Goal: Information Seeking & Learning: Find specific fact

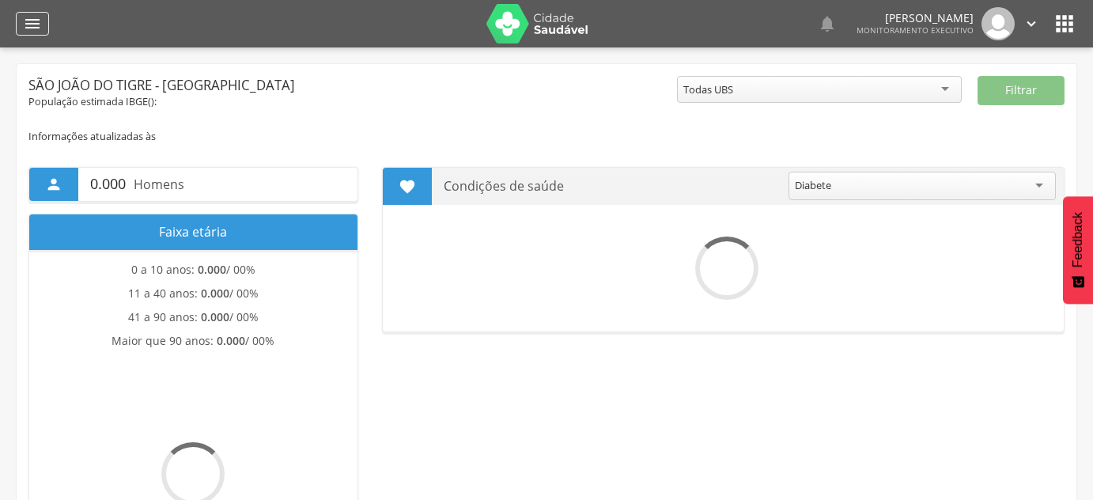
click at [24, 21] on icon "" at bounding box center [32, 23] width 19 height 19
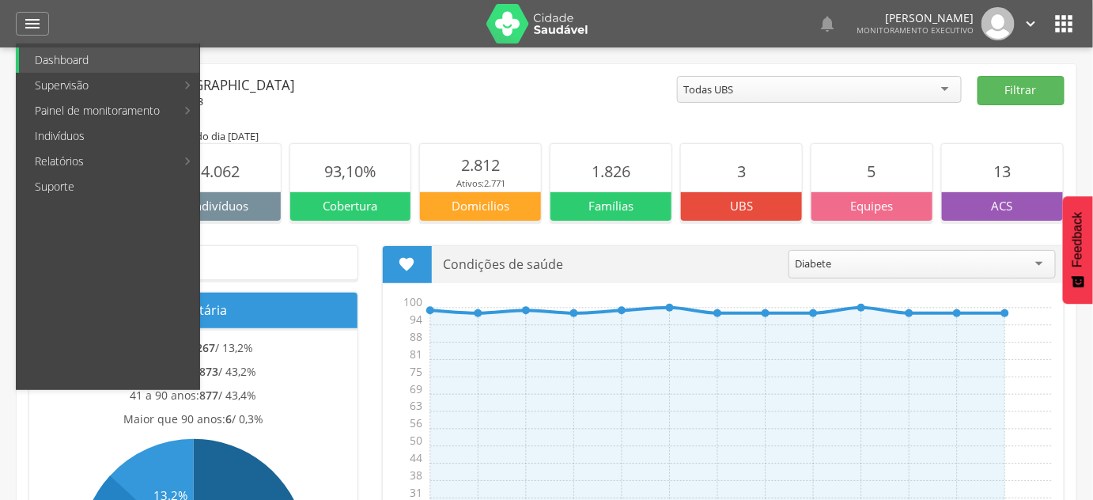
click at [577, 101] on div "População estimada IBGE( 2024 ): 4.363" at bounding box center [352, 102] width 648 height 14
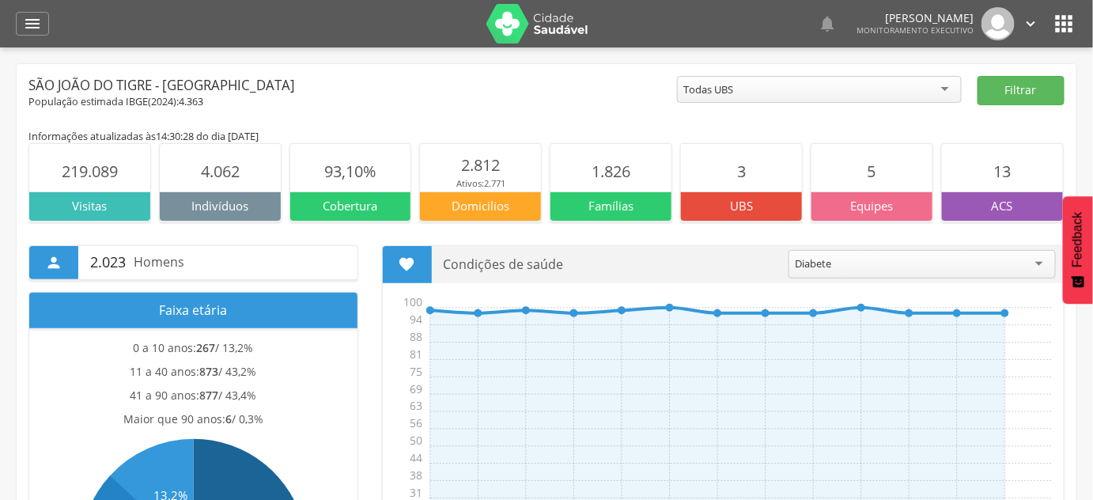
click at [33, 32] on icon "" at bounding box center [32, 23] width 19 height 19
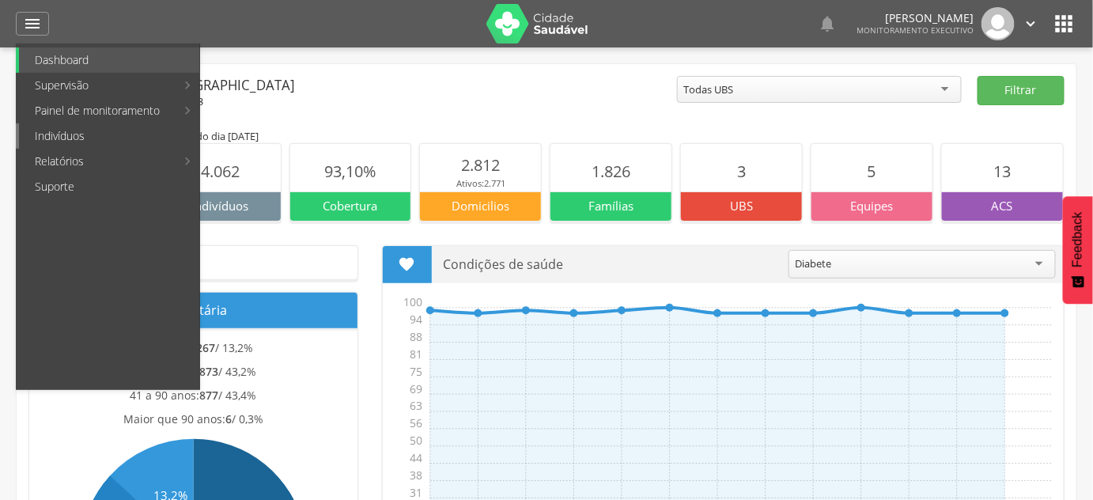
click at [73, 123] on link "Indivíduos" at bounding box center [109, 135] width 180 height 25
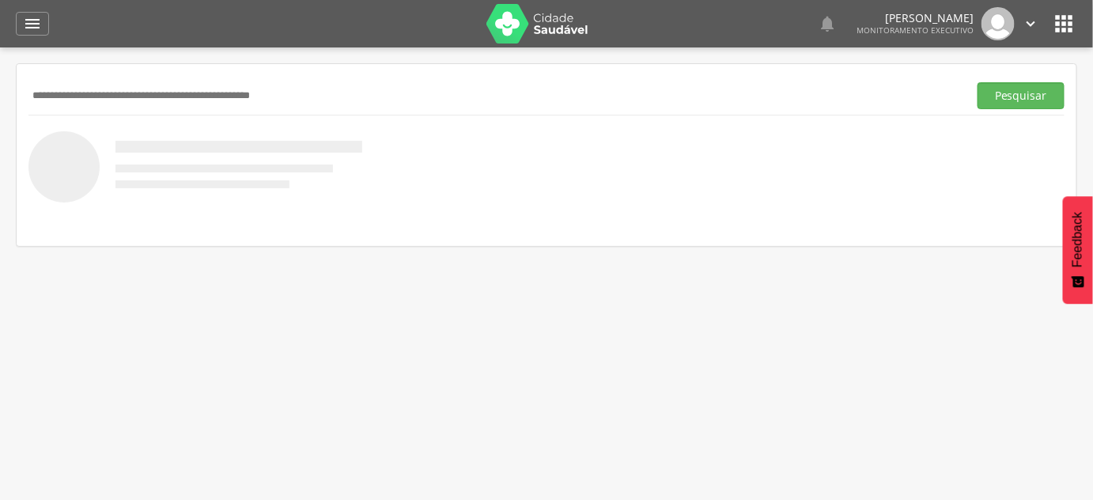
click at [55, 93] on input "text" at bounding box center [494, 95] width 933 height 27
click at [977, 82] on button "Pesquisar" at bounding box center [1020, 95] width 87 height 27
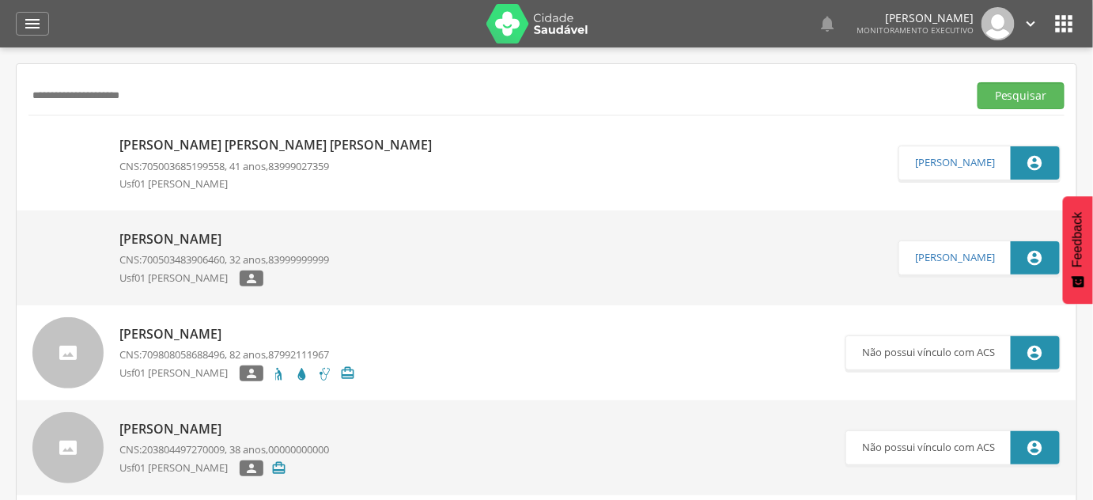
click at [103, 98] on input "**********" at bounding box center [494, 95] width 933 height 27
click at [977, 82] on button "Pesquisar" at bounding box center [1020, 95] width 87 height 27
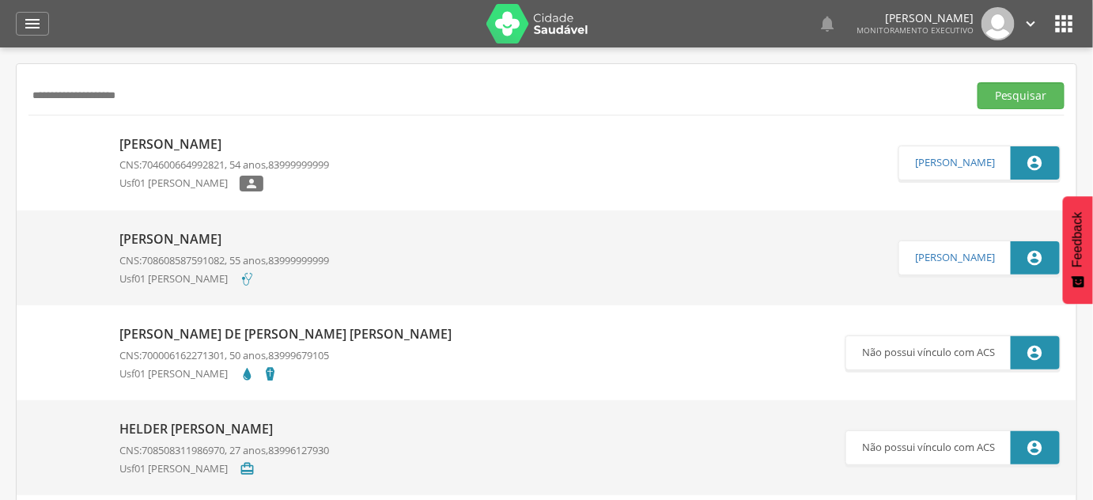
click at [212, 104] on input "**********" at bounding box center [494, 95] width 933 height 27
click at [211, 105] on input "**********" at bounding box center [494, 95] width 933 height 27
type input "*******"
click at [977, 82] on button "Pesquisar" at bounding box center [1020, 95] width 87 height 27
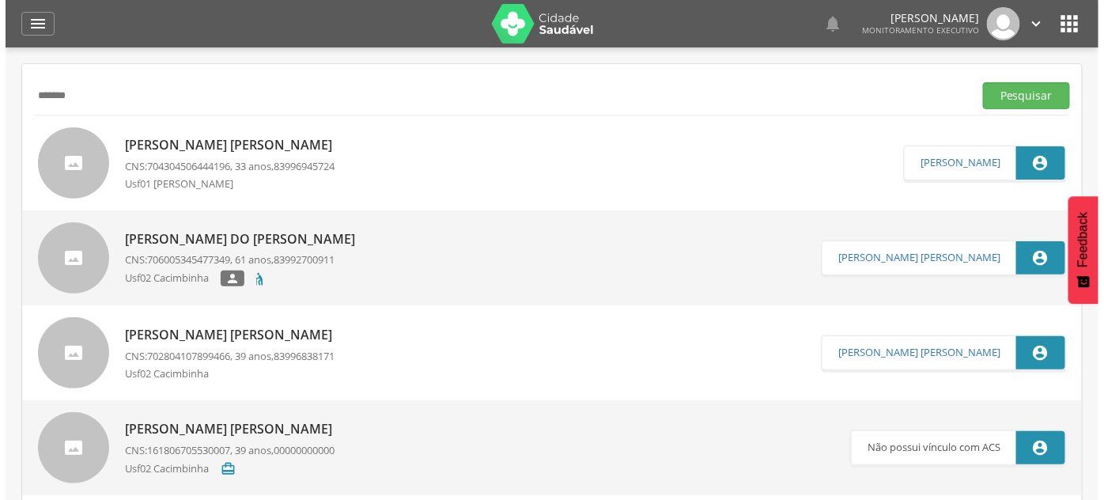
scroll to position [47, 0]
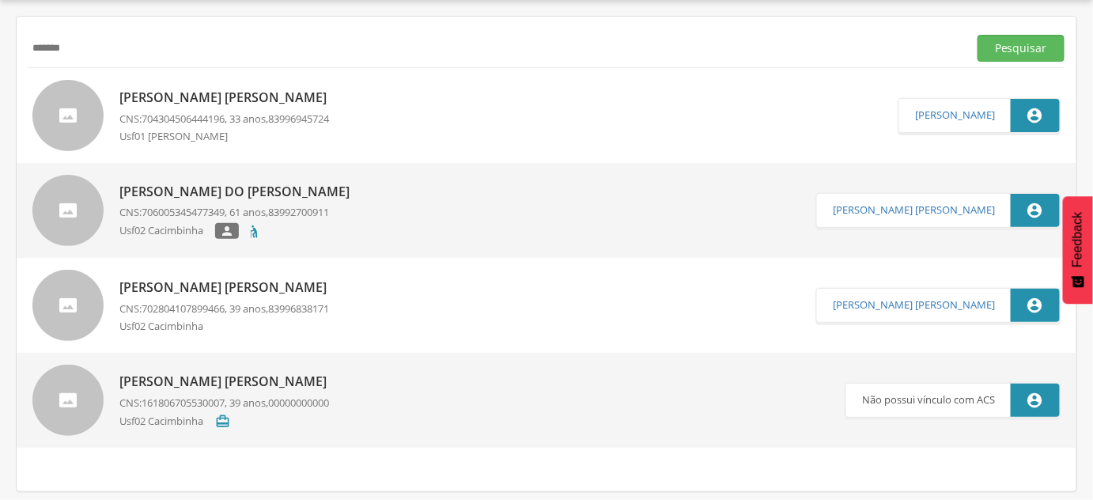
click at [304, 289] on p "[PERSON_NAME] [PERSON_NAME]" at bounding box center [226, 287] width 215 height 18
type input "**********"
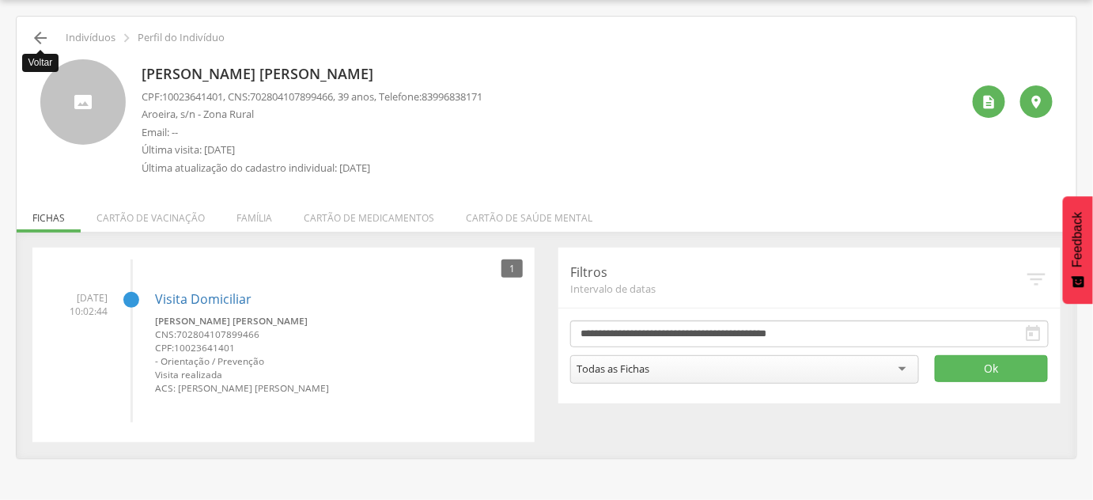
click at [41, 32] on icon "" at bounding box center [40, 37] width 19 height 19
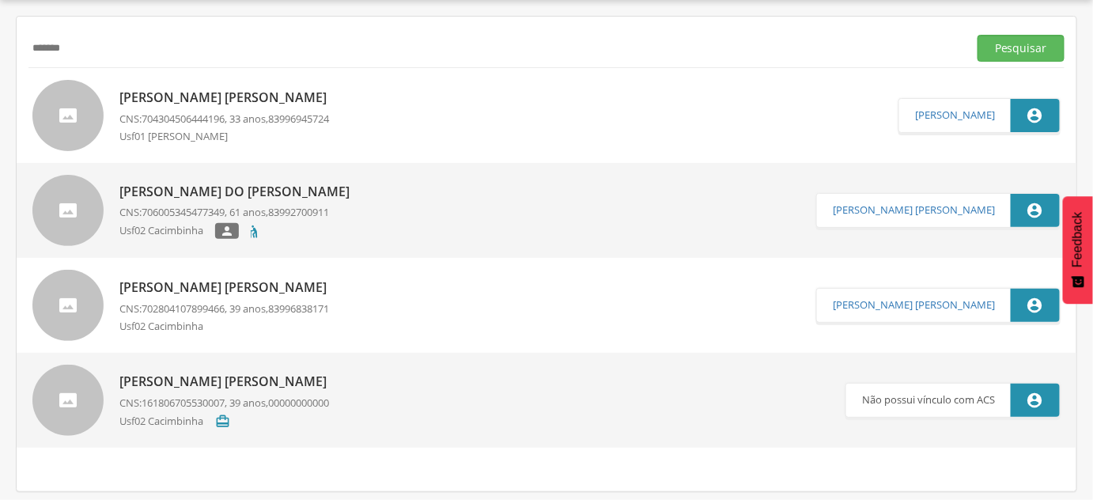
click at [115, 55] on input "*******" at bounding box center [494, 48] width 933 height 27
click at [977, 35] on button "Pesquisar" at bounding box center [1020, 48] width 87 height 27
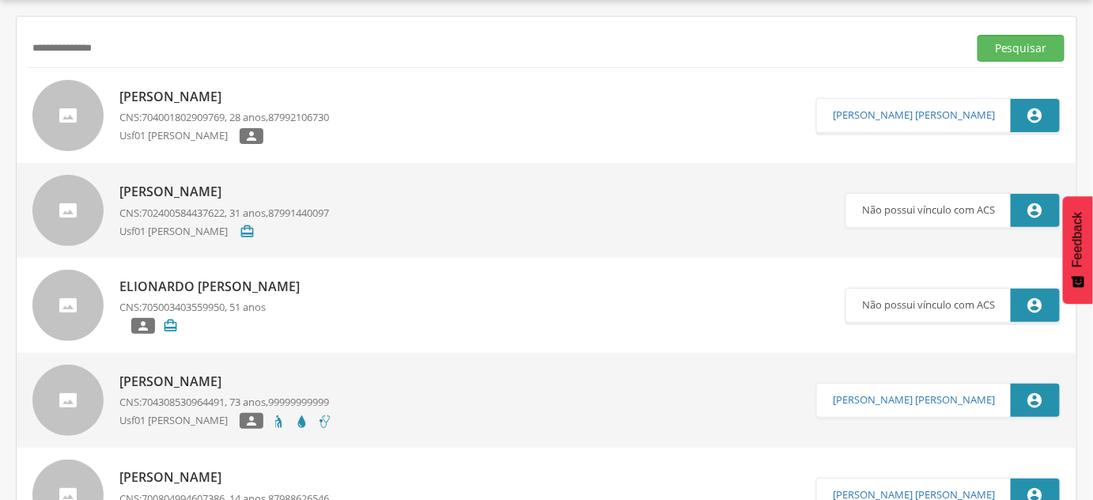
click at [151, 102] on p "[PERSON_NAME]" at bounding box center [224, 97] width 210 height 18
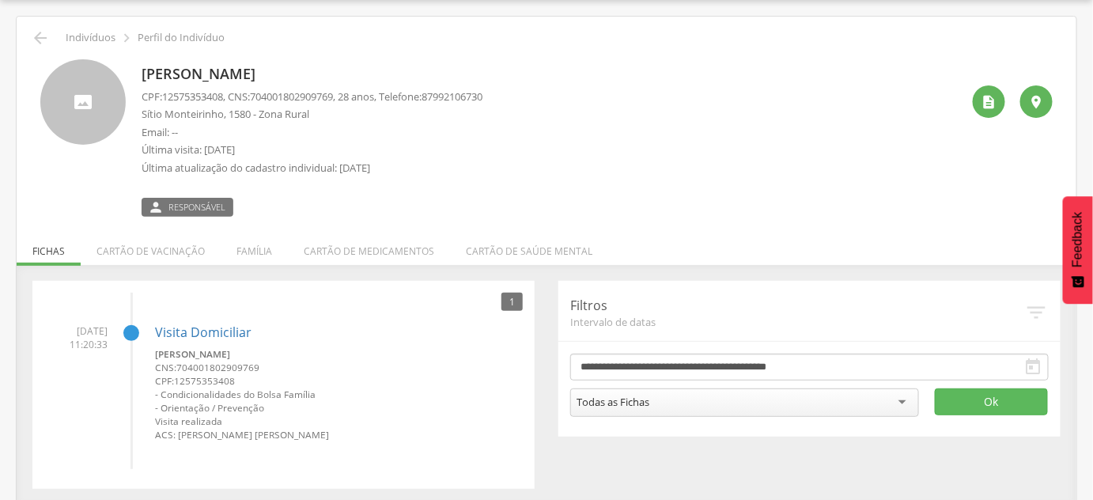
click at [155, 71] on p "[PERSON_NAME]" at bounding box center [312, 74] width 341 height 21
copy div "[PERSON_NAME]"
click at [188, 87] on div "[PERSON_NAME] CPF: 12575353408 , CNS: [PHONE_NUMBER] , 28 anos, Telefone: 87992…" at bounding box center [312, 137] width 341 height 157
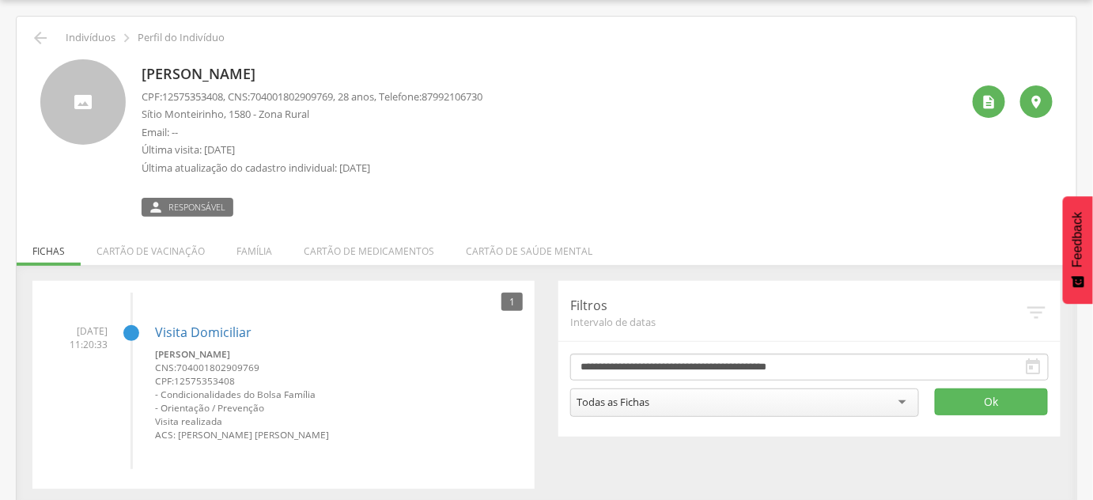
click at [192, 100] on span "12575353408" at bounding box center [192, 96] width 61 height 14
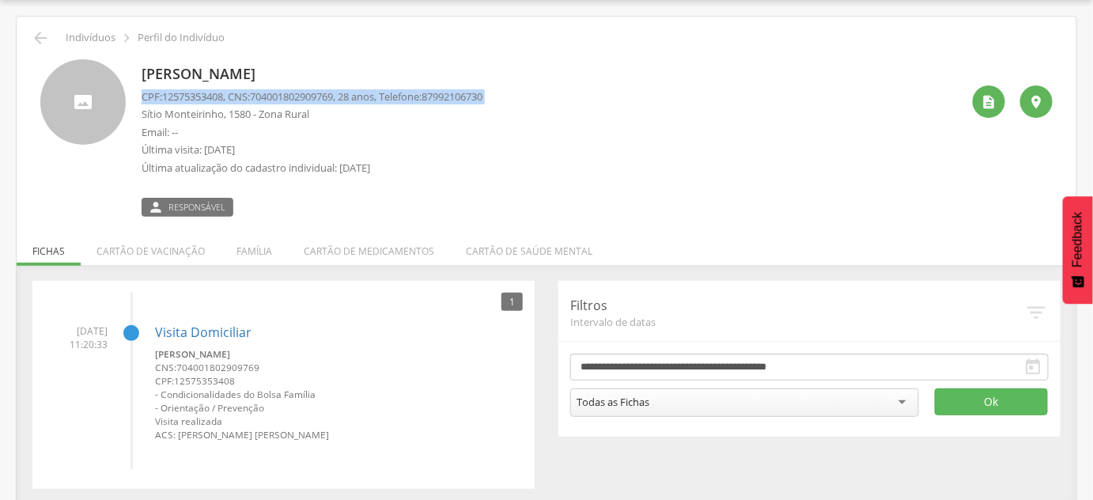
click at [192, 100] on span "12575353408" at bounding box center [192, 96] width 61 height 14
click at [252, 102] on p "CPF: 12575353408 , CNS: [PHONE_NUMBER] , 28 anos, Telefone: [PHONE_NUMBER]" at bounding box center [312, 96] width 341 height 15
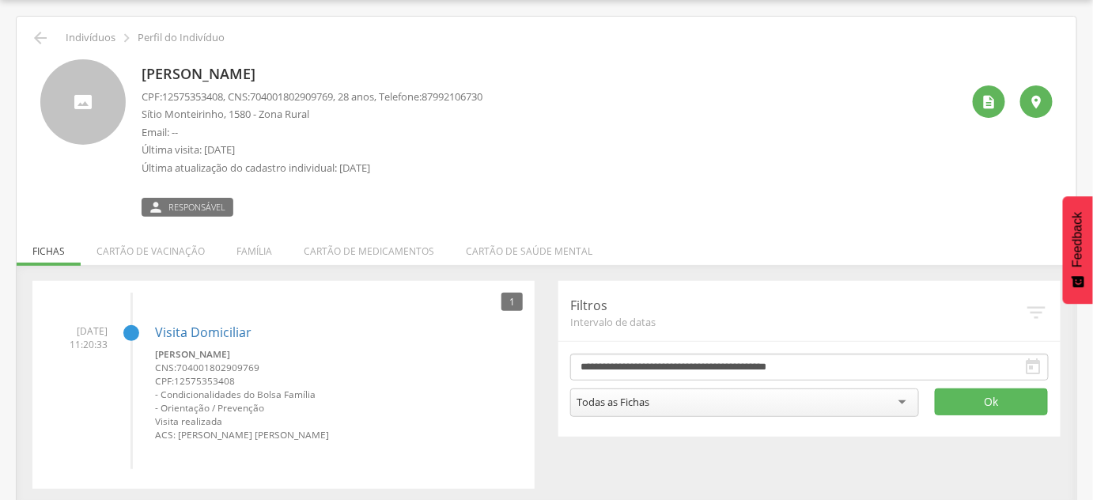
click at [215, 94] on span "12575353408" at bounding box center [192, 96] width 61 height 14
copy span "12575353408"
click at [292, 97] on span "704001802909769" at bounding box center [291, 96] width 83 height 14
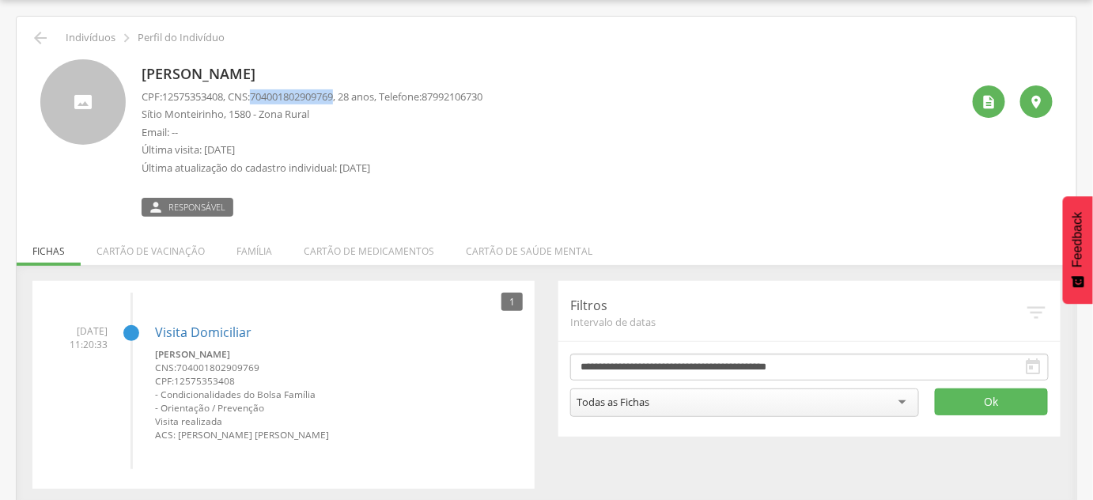
copy span "704001802909769"
click at [206, 103] on div "CPF: 12575353408 , CNS: [PHONE_NUMBER] , 28 anos, Telefone: 87992106730 Sítio M…" at bounding box center [312, 136] width 341 height 94
click at [202, 98] on span "12575353408" at bounding box center [192, 96] width 61 height 14
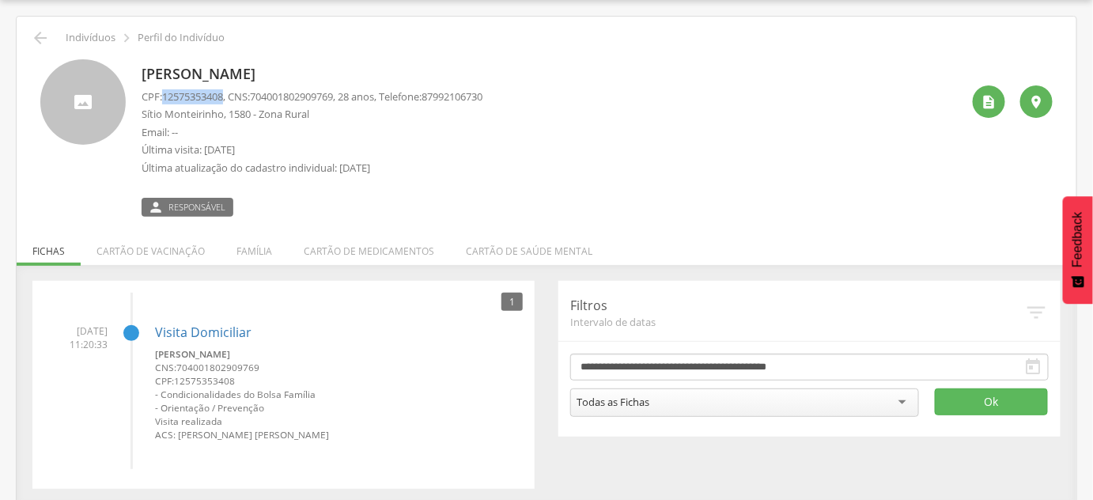
copy span "12575353408"
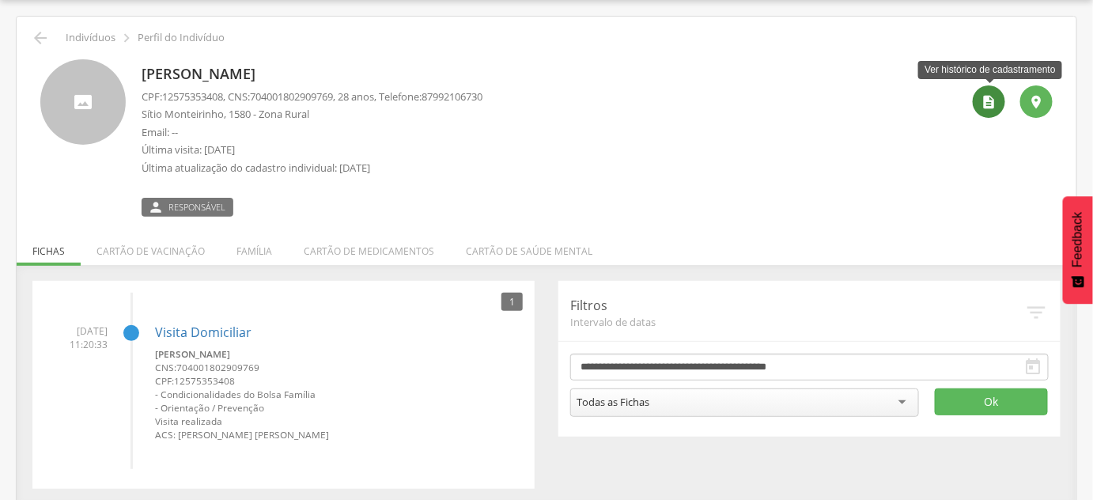
click at [981, 105] on div "" at bounding box center [989, 101] width 32 height 32
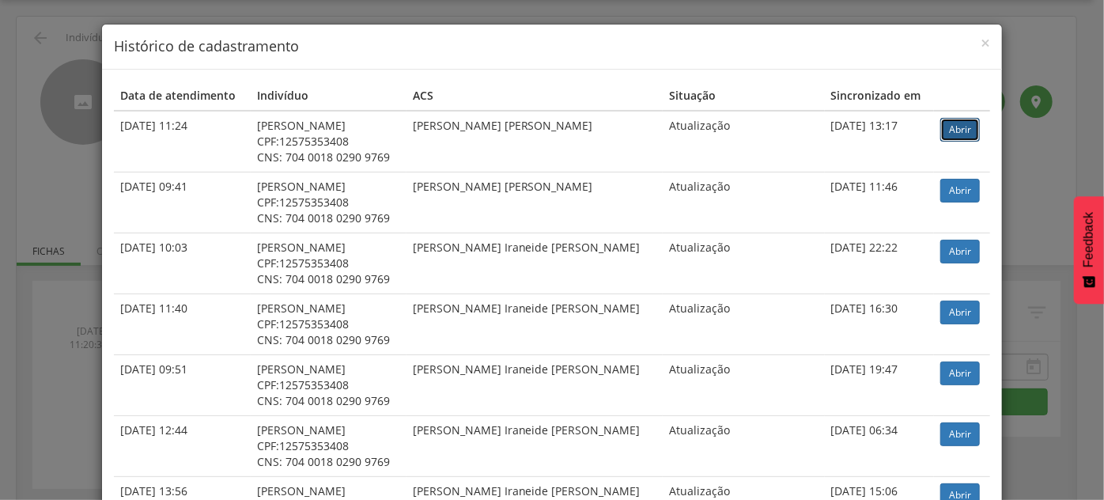
click at [949, 127] on link "Abrir" at bounding box center [960, 130] width 40 height 24
drag, startPoint x: 44, startPoint y: 119, endPoint x: 44, endPoint y: 85, distance: 34.0
click at [46, 119] on div "× Histórico de cadastramento Data de atendimento Indivíduo ACS Situação Sincron…" at bounding box center [552, 250] width 1104 height 500
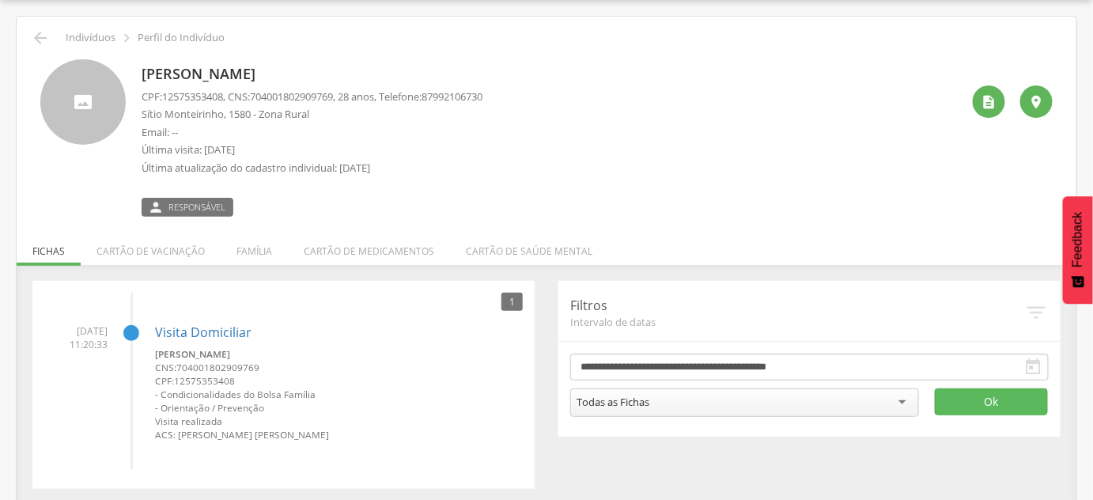
click at [57, 34] on div " Indivíduos  Perfil do Indivíduo" at bounding box center [546, 37] width 1036 height 19
click at [54, 34] on div " Indivíduos  Perfil do Indivíduo" at bounding box center [546, 37] width 1036 height 19
click at [43, 37] on icon "" at bounding box center [40, 37] width 19 height 19
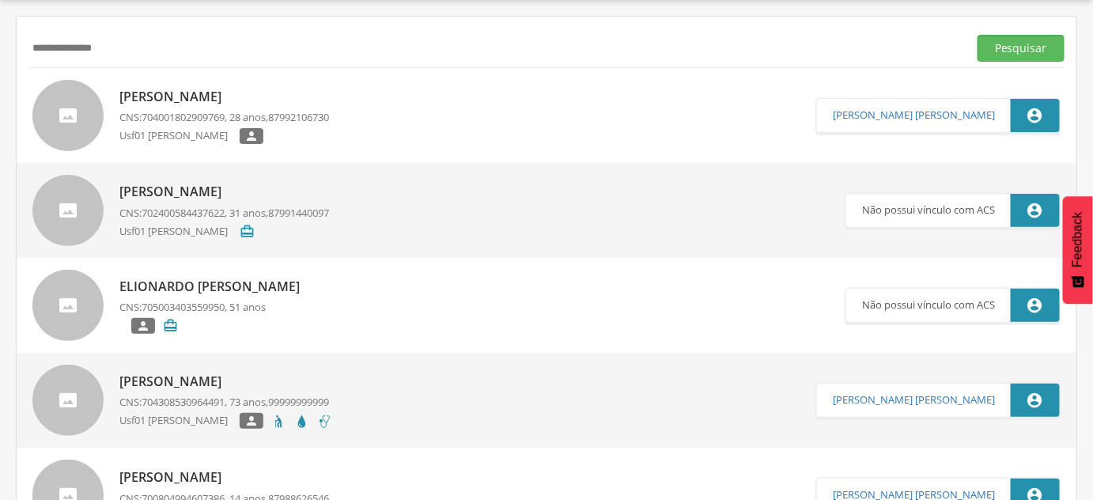
click at [43, 37] on input "**********" at bounding box center [494, 48] width 933 height 27
type input "**********"
click at [977, 35] on button "Pesquisar" at bounding box center [1020, 48] width 87 height 27
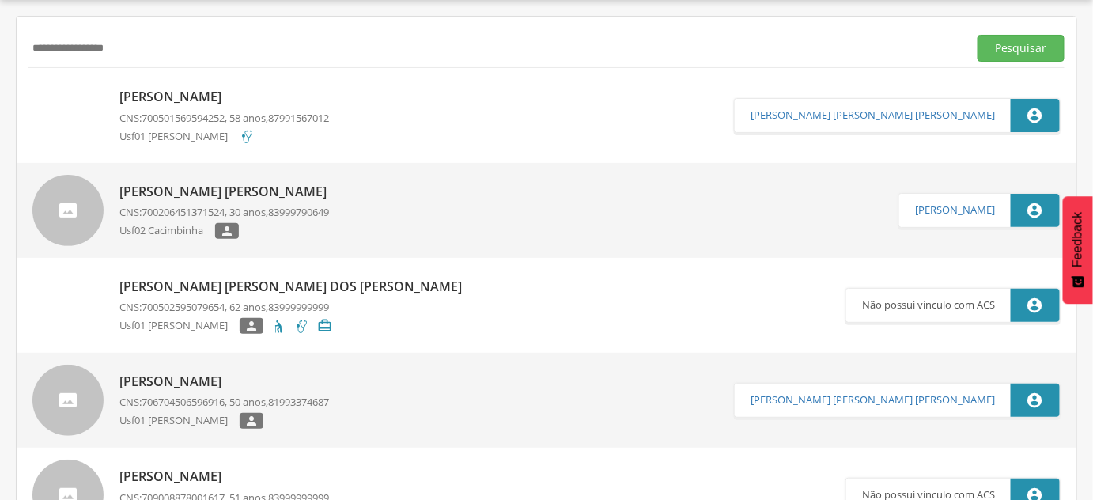
click at [181, 115] on span "700501569594252" at bounding box center [183, 118] width 83 height 14
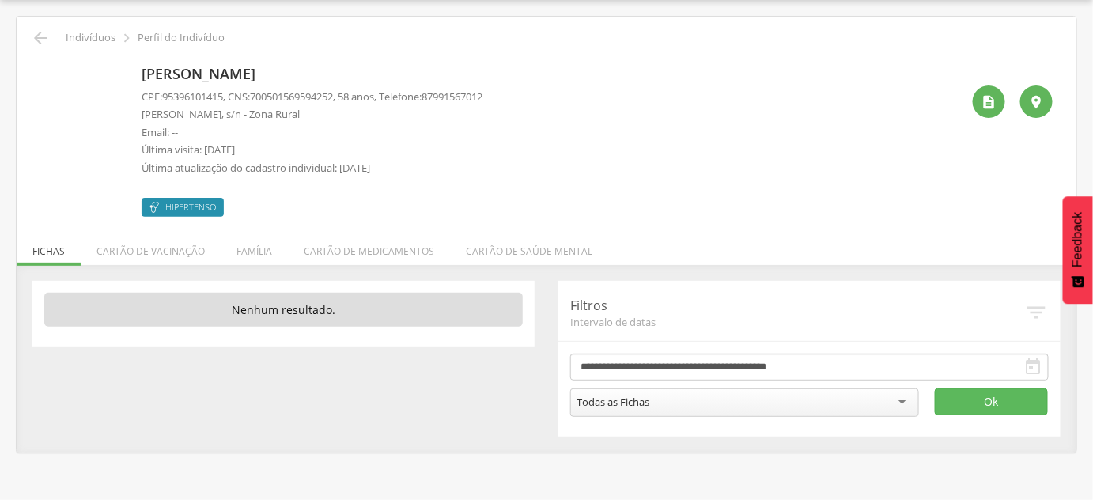
click at [206, 99] on span "95396101415" at bounding box center [192, 96] width 61 height 14
copy span "95396101415"
click at [291, 96] on span "700501569594252" at bounding box center [291, 96] width 83 height 14
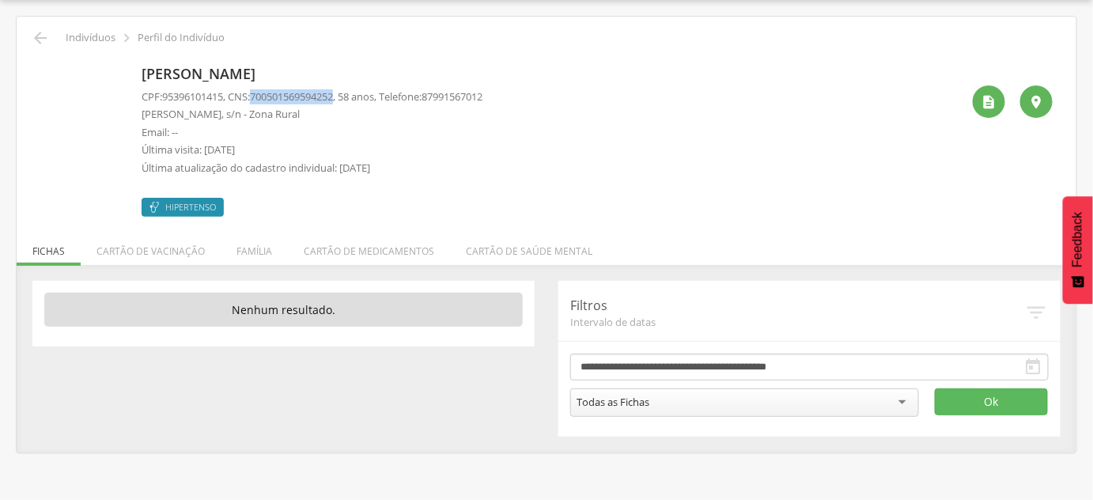
copy span "700501569594252"
click at [207, 68] on p "[PERSON_NAME]" at bounding box center [312, 74] width 341 height 21
copy div "[PERSON_NAME]"
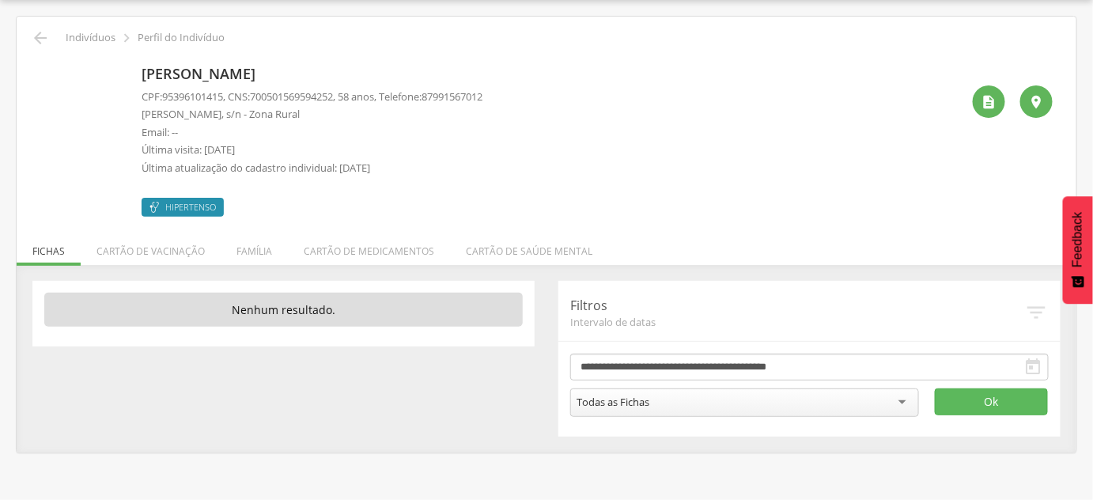
click at [187, 112] on p "[PERSON_NAME], s/n - Zona Rural" at bounding box center [312, 114] width 341 height 15
click at [187, 113] on p "[PERSON_NAME], s/n - Zona Rural" at bounding box center [312, 114] width 341 height 15
copy p "[PERSON_NAME], s/n - Zona Rural"
click at [988, 98] on icon "" at bounding box center [989, 102] width 16 height 16
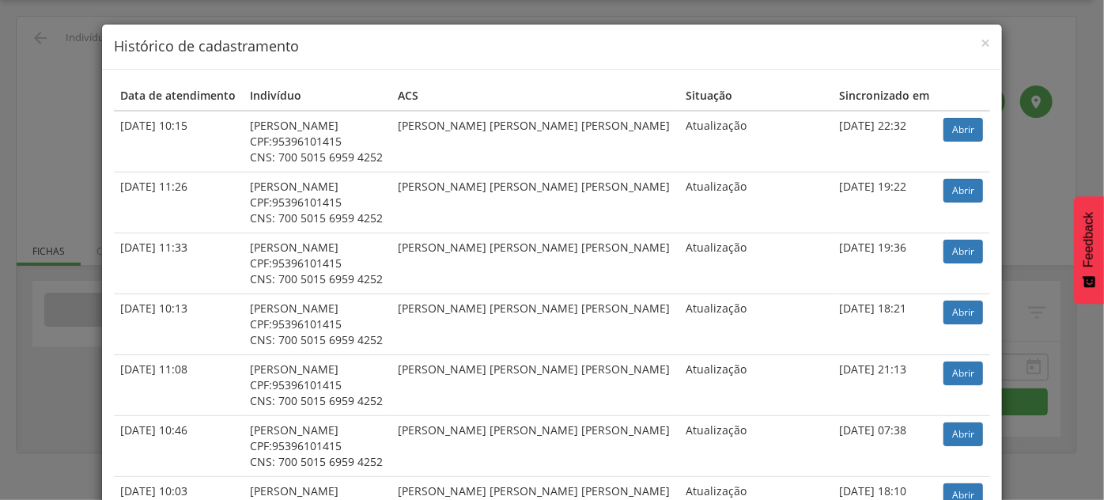
click at [957, 115] on td "Abrir" at bounding box center [963, 142] width 53 height 62
click at [957, 122] on link "Abrir" at bounding box center [963, 130] width 40 height 24
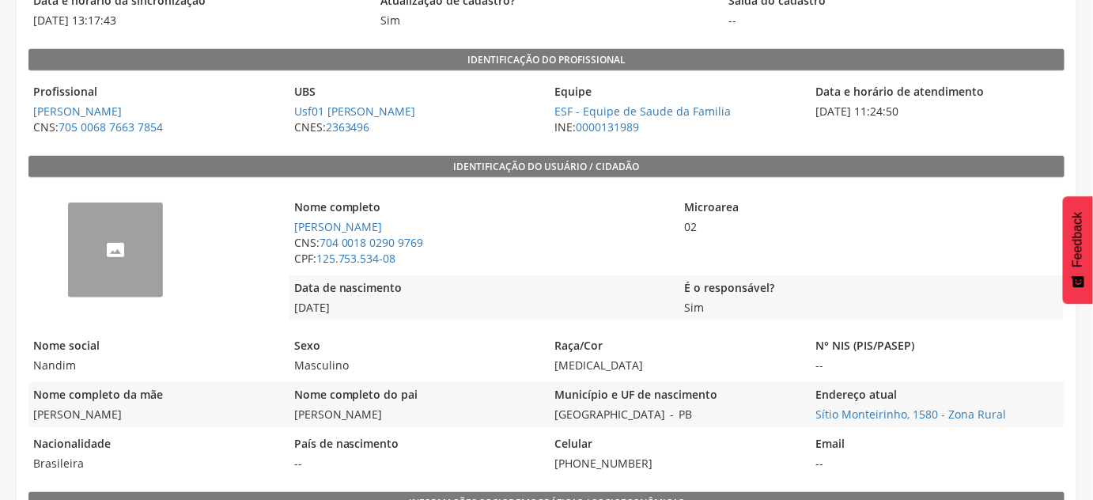
scroll to position [237, 0]
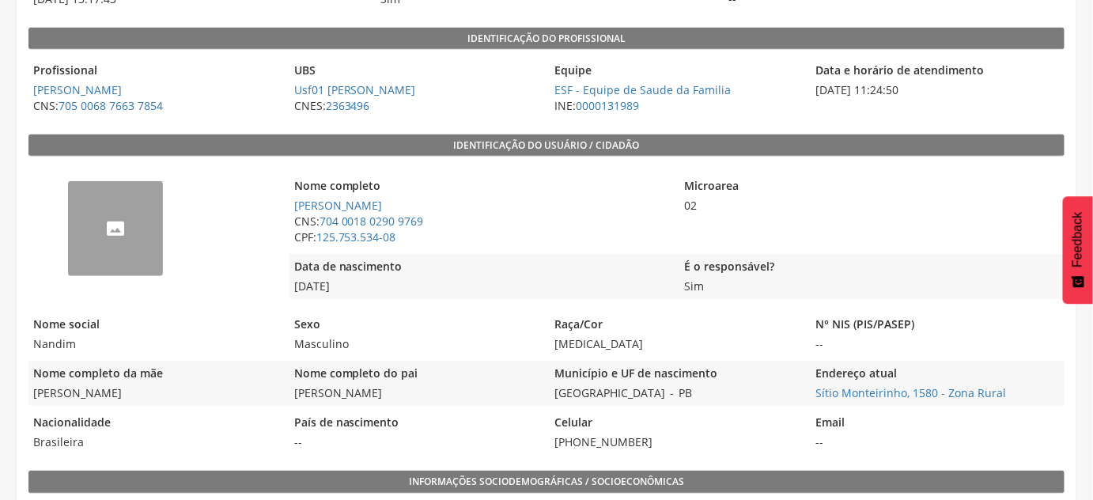
click at [1001, 353] on div "N° NIS (PIS/PASEP) --" at bounding box center [937, 334] width 253 height 45
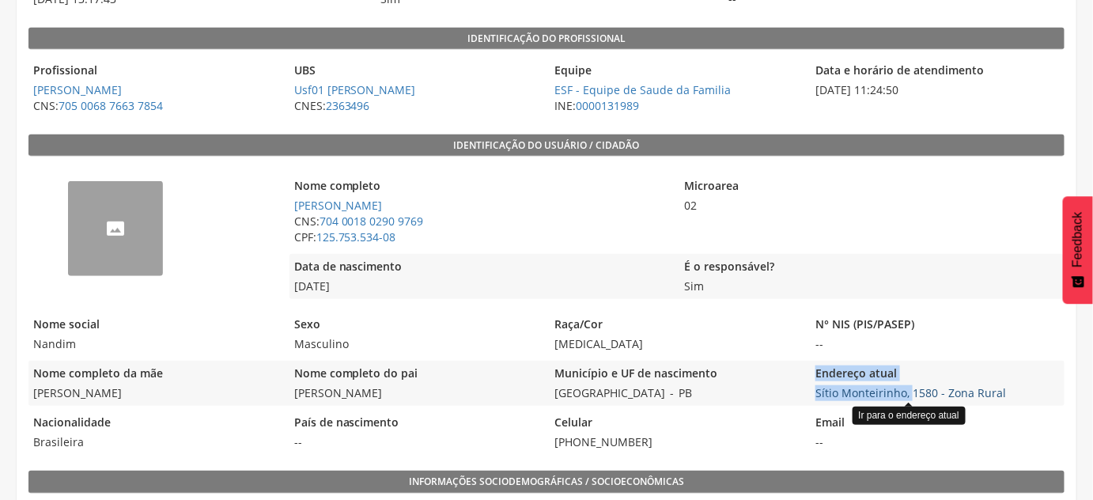
drag, startPoint x: 786, startPoint y: 392, endPoint x: 909, endPoint y: 394, distance: 123.4
click at [909, 394] on div "Nome completo da mãe Zuleide Xavier de Sousa Nome completo do pai Jose Fernando…" at bounding box center [546, 383] width 1036 height 45
click at [1012, 382] on div "Endereço atual Sítio Monteirinho, 1580 - Zona Rural Ir para o endereço atual" at bounding box center [937, 383] width 253 height 45
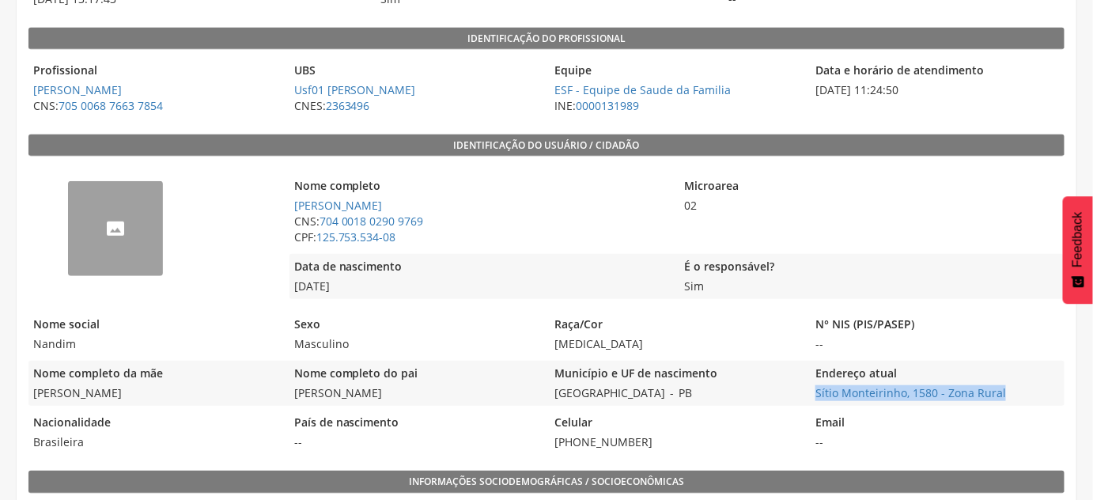
copy div "Endereço atual Sítio Monteirinho, 1580 - Zona Rural"
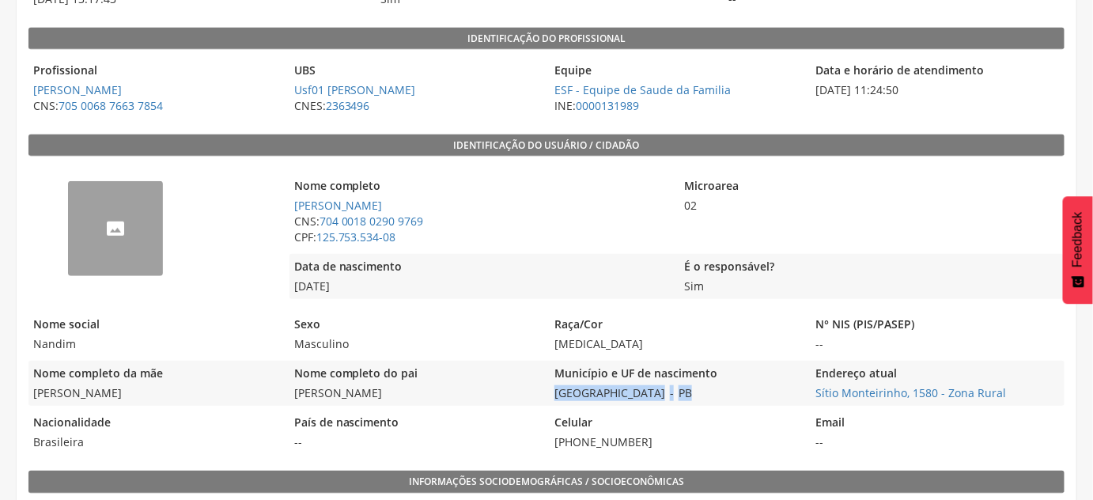
drag, startPoint x: 672, startPoint y: 397, endPoint x: 554, endPoint y: 388, distance: 118.9
click at [554, 388] on div "Município e UF de nascimento São João do Tigre - PB" at bounding box center [676, 383] width 253 height 45
copy div "São João do Tigre - [GEOGRAPHIC_DATA]"
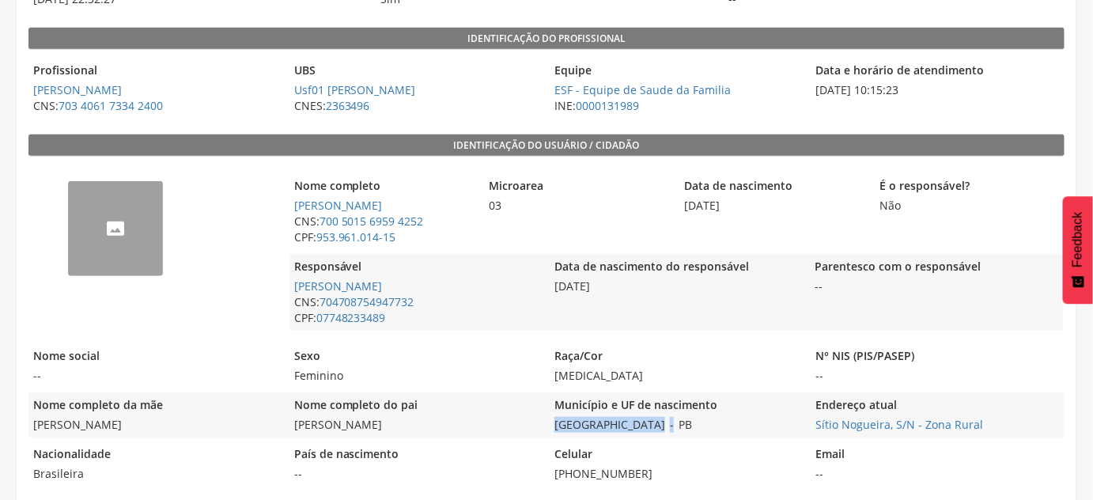
scroll to position [309, 0]
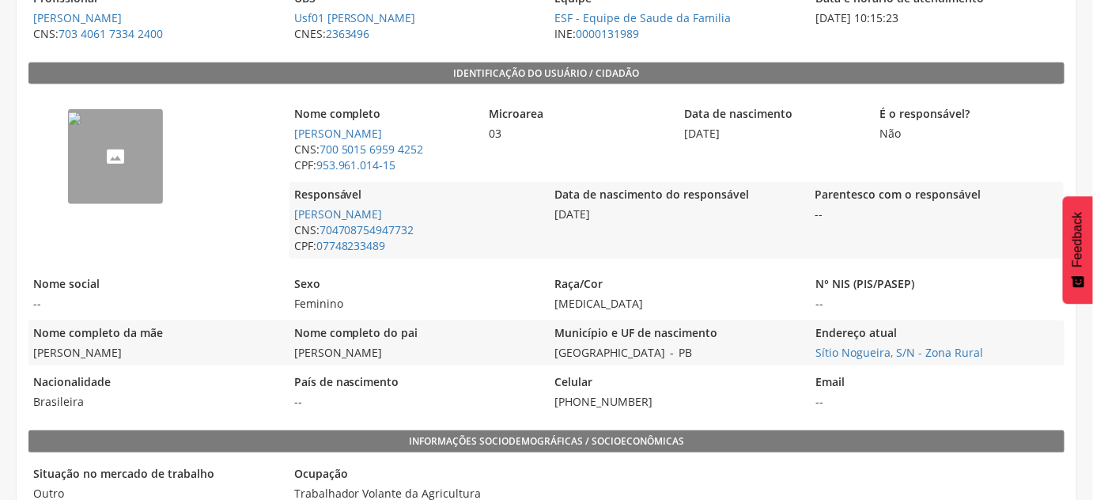
click at [719, 351] on div "Município e UF de nascimento São João do Tigre - PB" at bounding box center [676, 342] width 253 height 45
click at [674, 353] on span "PB" at bounding box center [685, 352] width 23 height 15
copy div "São João do Tigre - [GEOGRAPHIC_DATA]"
